Goal: Task Accomplishment & Management: Manage account settings

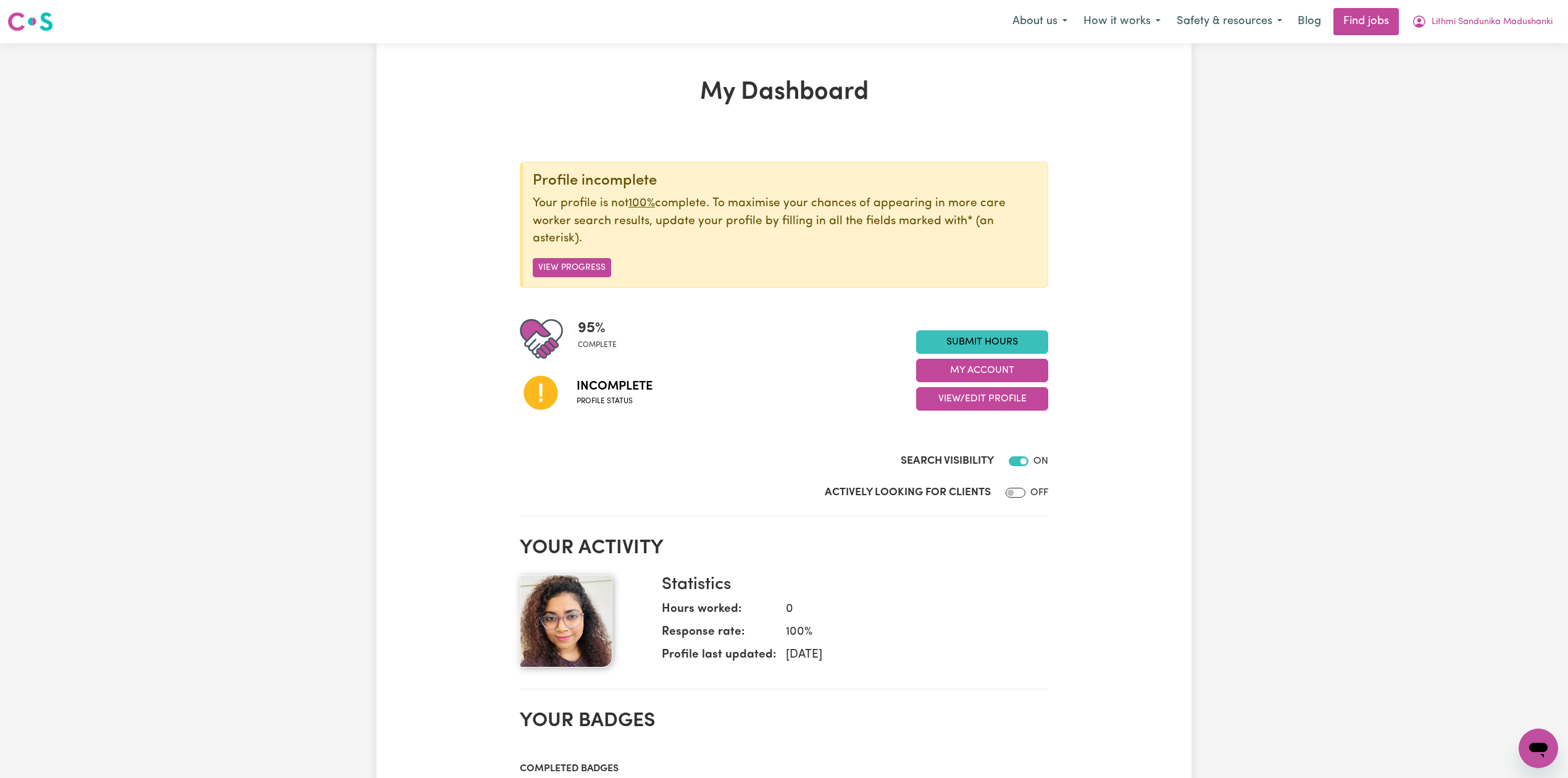
click at [986, 416] on div "95 % complete Incomplete Profile status Submit Hours My Account View/Edit Profi…" at bounding box center [784, 370] width 528 height 106
click at [986, 399] on button "View/Edit Profile" at bounding box center [982, 399] width 132 height 24
click at [957, 450] on link "Edit Profile" at bounding box center [974, 456] width 116 height 25
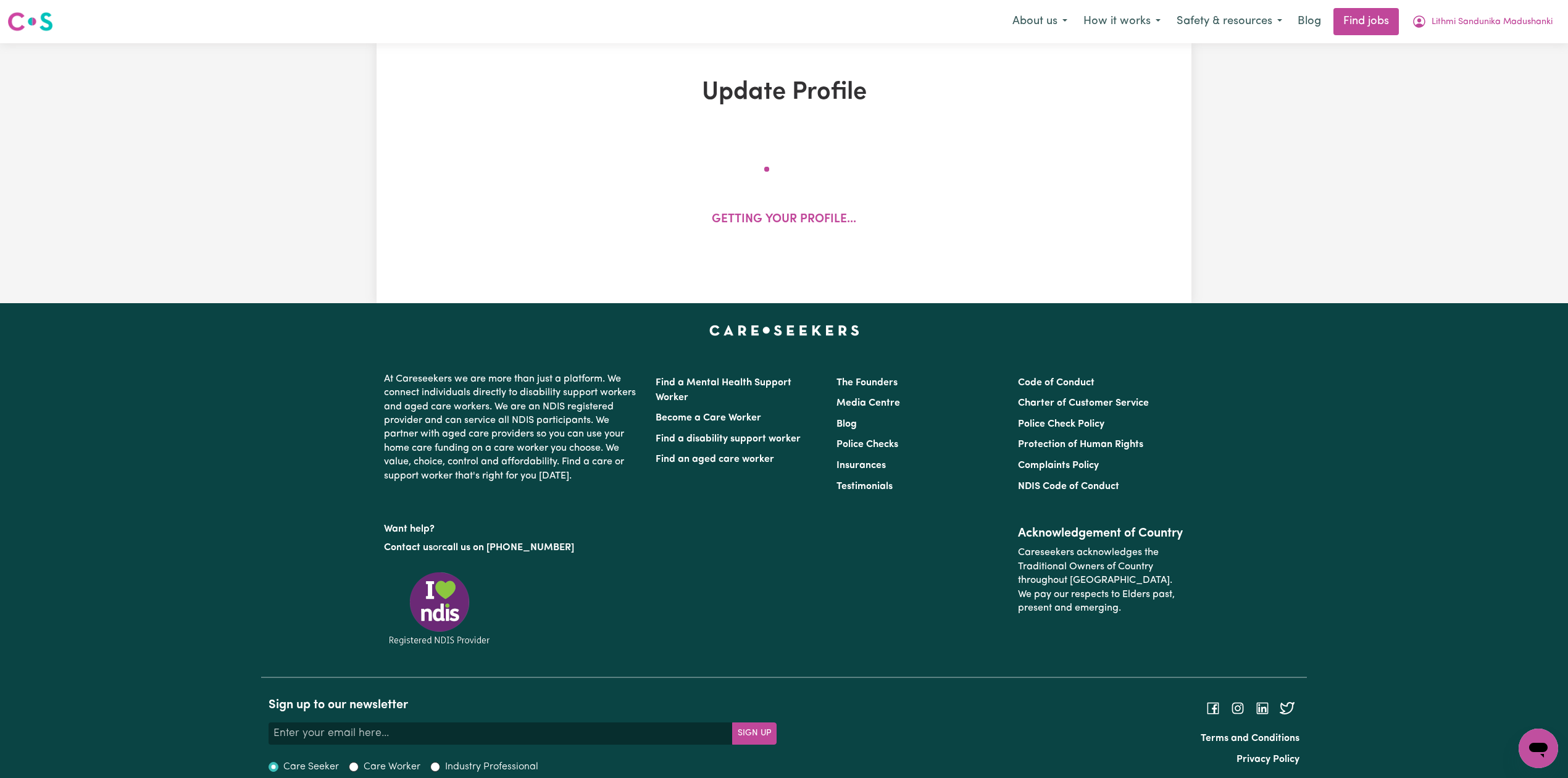
select select "[DEMOGRAPHIC_DATA]"
select select "[DEMOGRAPHIC_DATA] Work Visa"
select select "Studying a healthcare related degree or qualification"
select select "50"
select select "80"
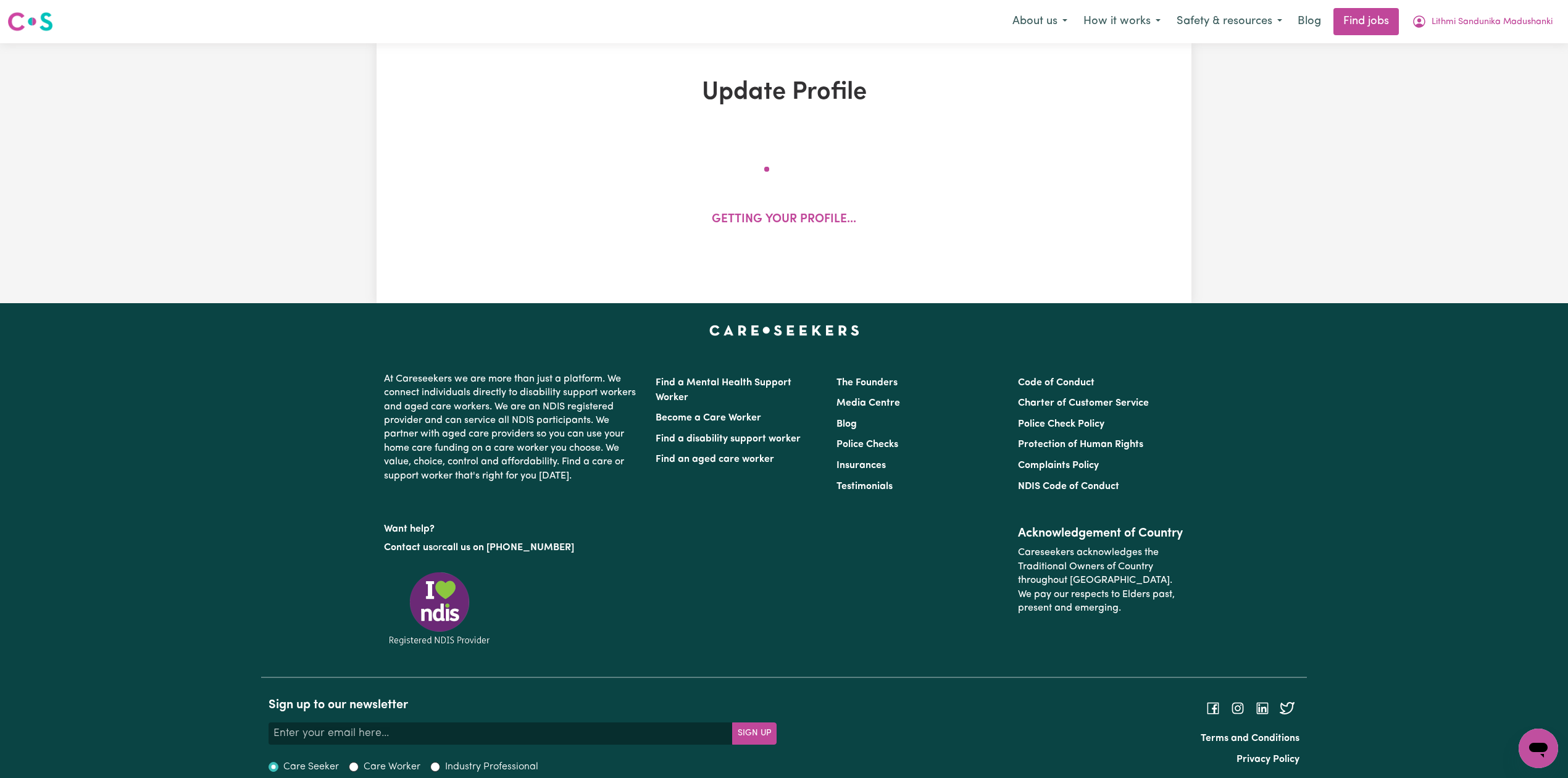
select select "90"
select select "100"
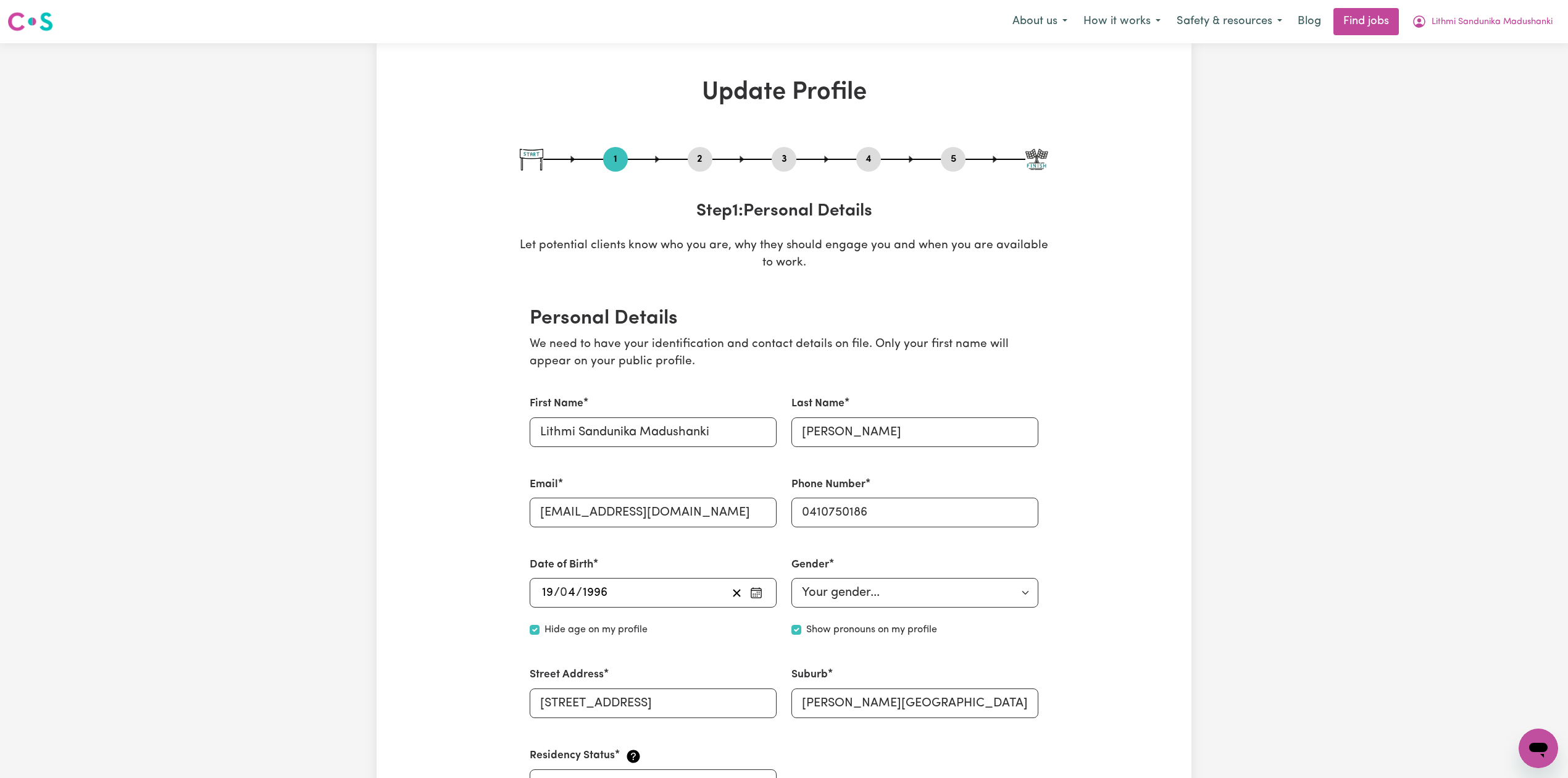
drag, startPoint x: 694, startPoint y: 151, endPoint x: 671, endPoint y: 188, distance: 43.6
click at [693, 157] on button "2" at bounding box center [700, 159] width 25 height 16
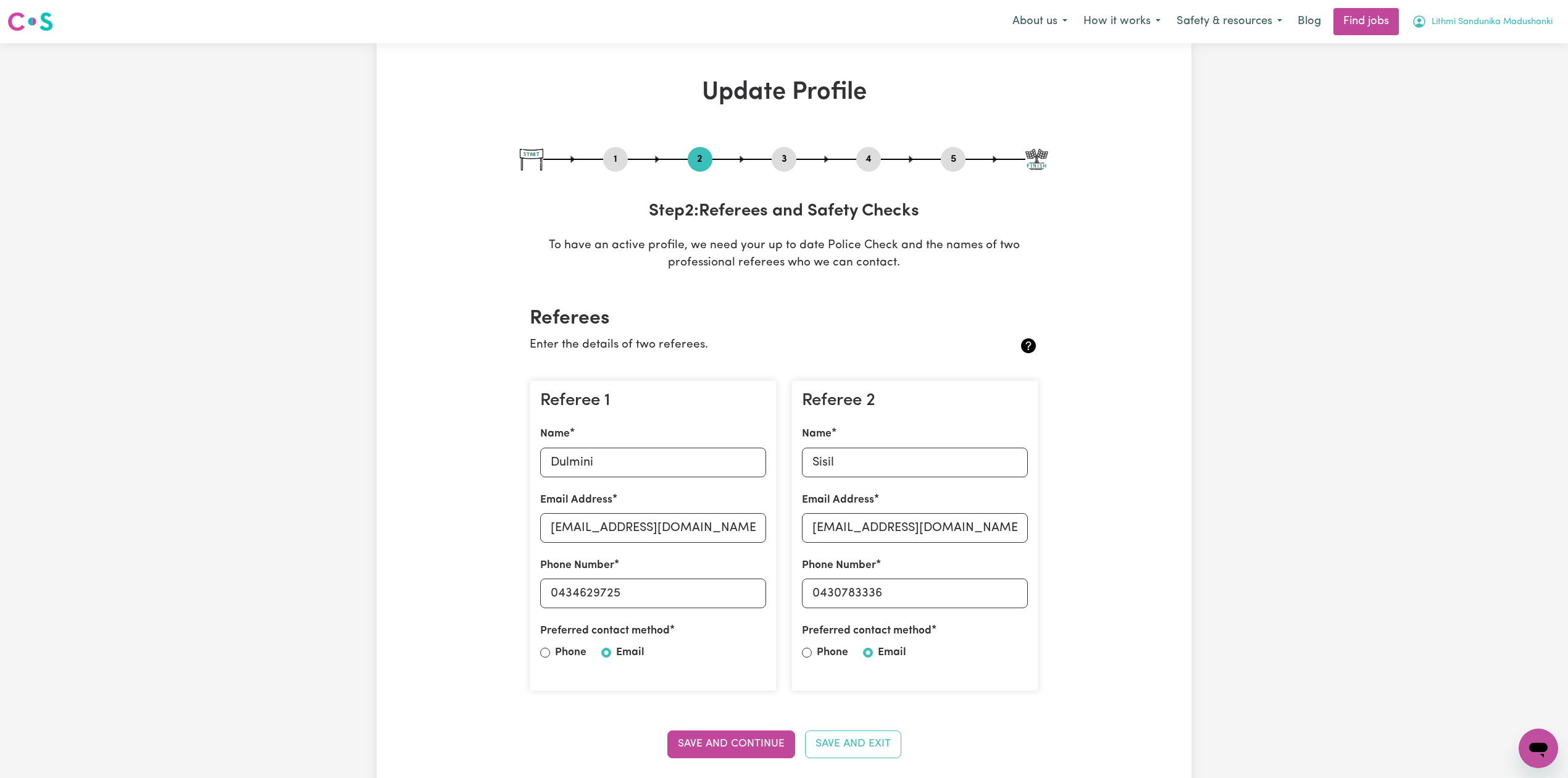
click at [1450, 16] on span "Lithmi Sandunika Madushanki" at bounding box center [1492, 22] width 121 height 14
click at [1502, 95] on link "Logout" at bounding box center [1510, 95] width 97 height 24
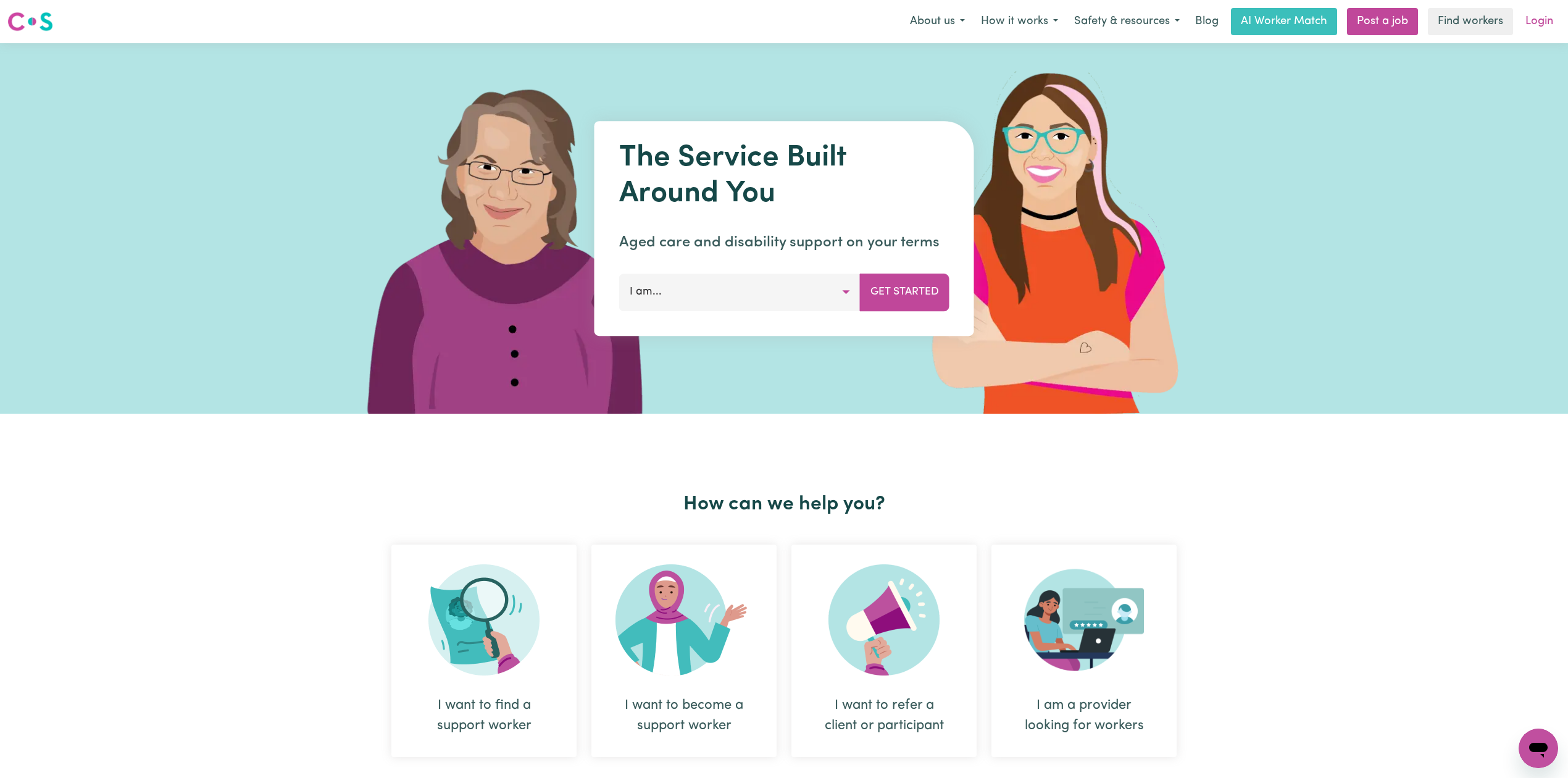
click at [1538, 23] on link "Login" at bounding box center [1539, 22] width 42 height 27
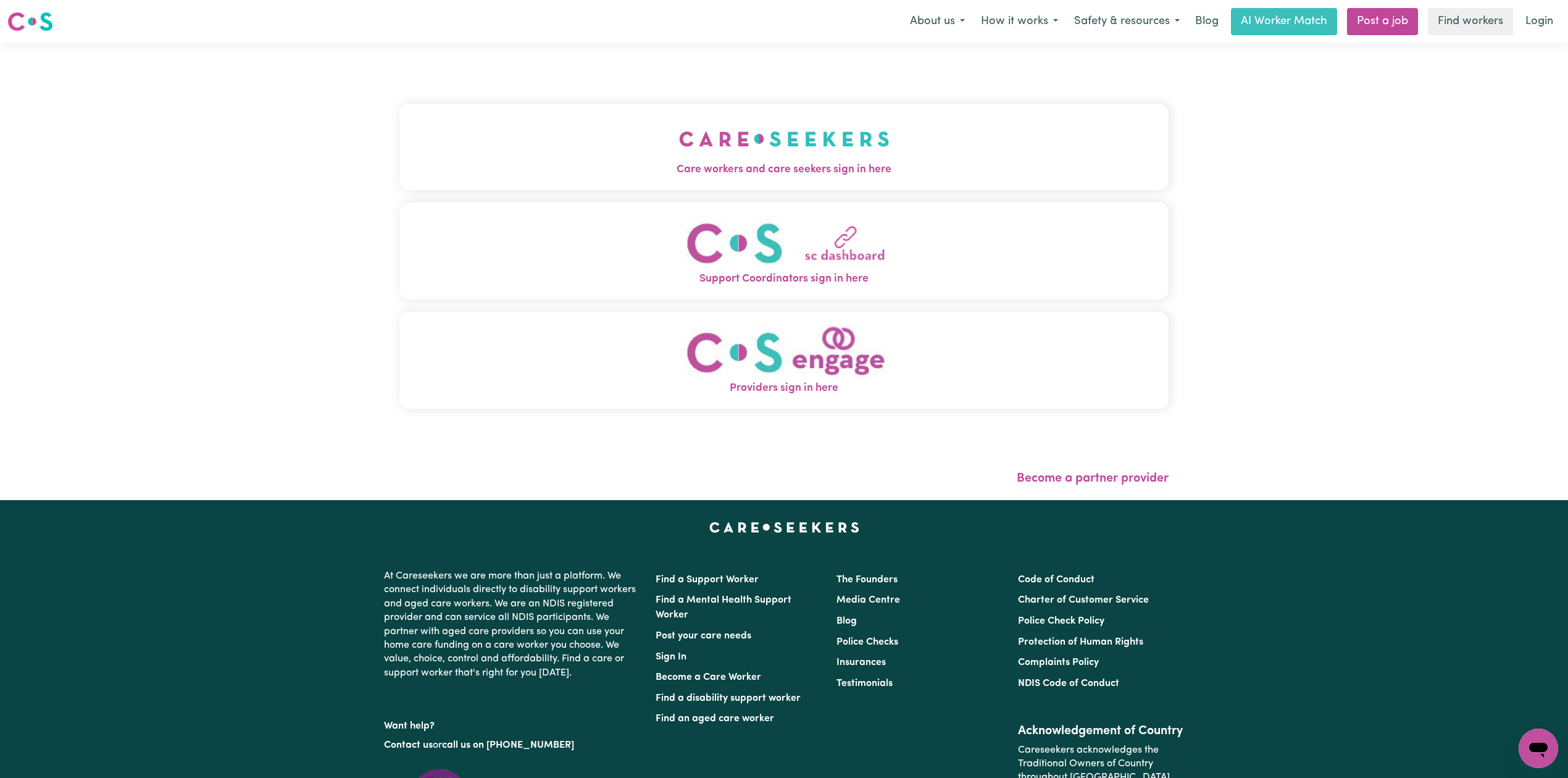
click at [597, 218] on button "Support Coordinators sign in here" at bounding box center [784, 251] width 769 height 97
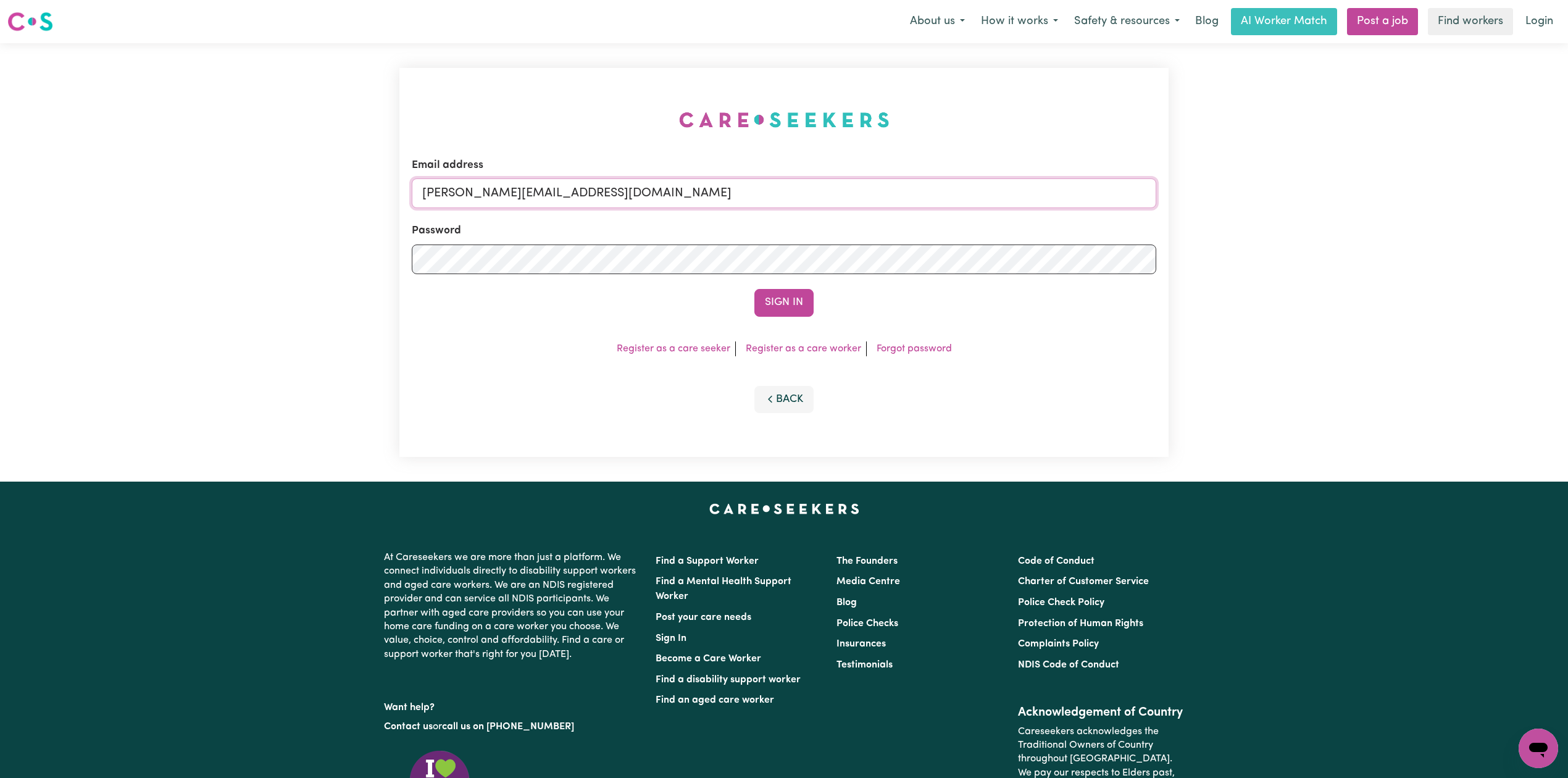
click at [537, 199] on input "[PERSON_NAME][EMAIL_ADDRESS][DOMAIN_NAME]" at bounding box center [784, 193] width 744 height 29
drag, startPoint x: 486, startPoint y: 189, endPoint x: 986, endPoint y: 239, distance: 502.5
click at [986, 239] on form "Email address Superuser~[EMAIL_ADDRESS][DOMAIN_NAME] Password Sign In" at bounding box center [784, 237] width 744 height 160
type input "Superuser~[EMAIL_ADDRESS][DOMAIN_NAME]"
click at [773, 297] on button "Sign In" at bounding box center [784, 303] width 59 height 27
